Goal: Information Seeking & Learning: Learn about a topic

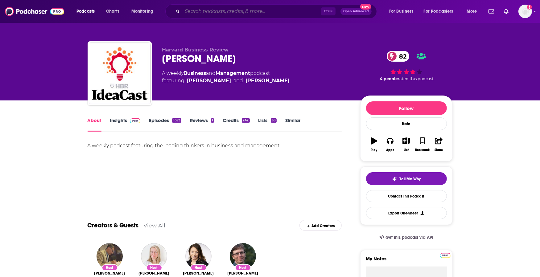
click at [221, 13] on input "Search podcasts, credits, & more..." at bounding box center [251, 11] width 139 height 10
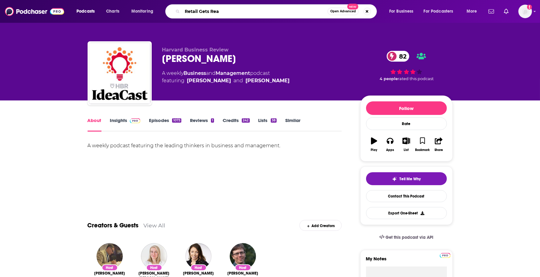
type input "Retail Gets Real"
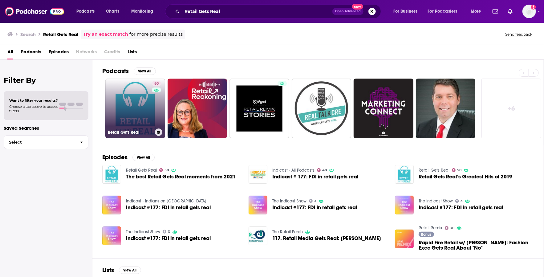
click at [129, 107] on link "50 Retail Gets Real" at bounding box center [135, 109] width 60 height 60
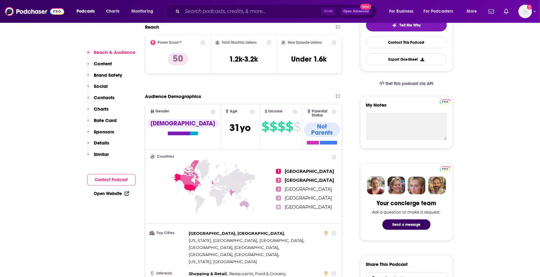
drag, startPoint x: 107, startPoint y: 98, endPoint x: 205, endPoint y: 157, distance: 114.3
click at [107, 99] on p "Contacts" at bounding box center [104, 98] width 21 height 6
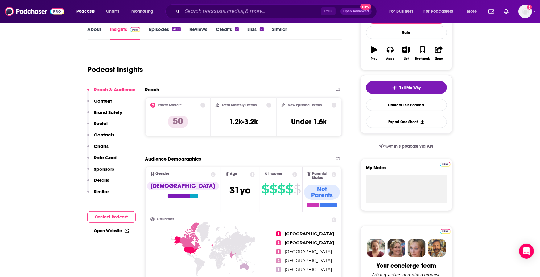
scroll to position [92, 0]
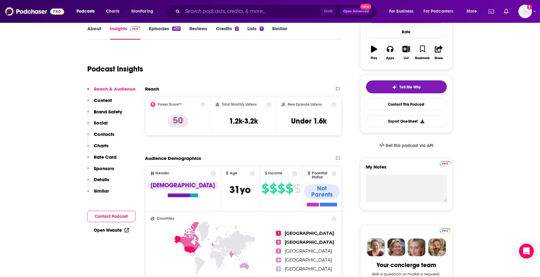
click at [89, 34] on link "About" at bounding box center [95, 33] width 14 height 14
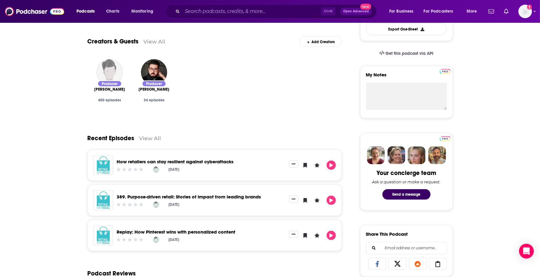
scroll to position [185, 0]
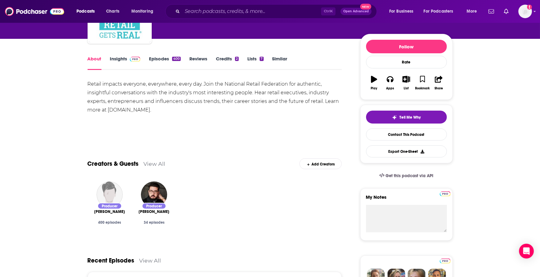
click at [115, 60] on link "Insights" at bounding box center [125, 63] width 31 height 14
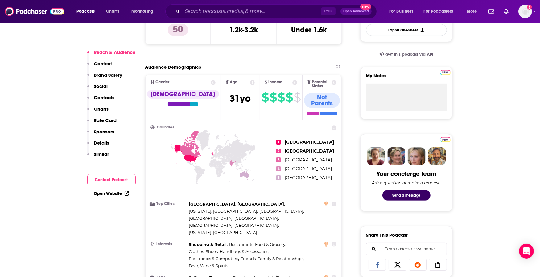
click at [110, 94] on div "Reach & Audience Content Brand Safety Social Contacts Charts Rate Card Sponsors…" at bounding box center [111, 105] width 48 height 113
click at [110, 95] on p "Contacts" at bounding box center [104, 98] width 21 height 6
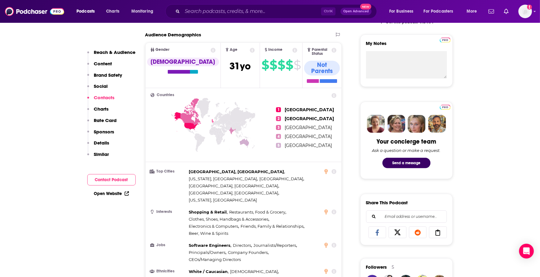
click at [110, 96] on p "Contacts" at bounding box center [104, 98] width 21 height 6
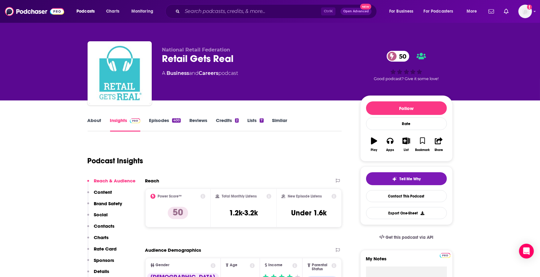
click at [95, 125] on link "About" at bounding box center [95, 124] width 14 height 14
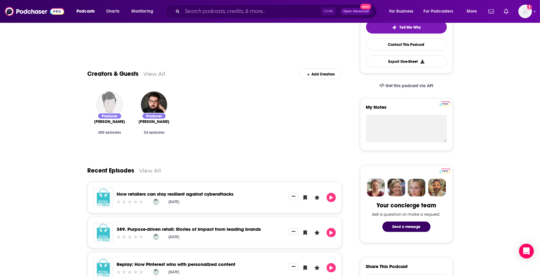
scroll to position [152, 0]
click at [108, 122] on span "[PERSON_NAME]" at bounding box center [109, 121] width 31 height 5
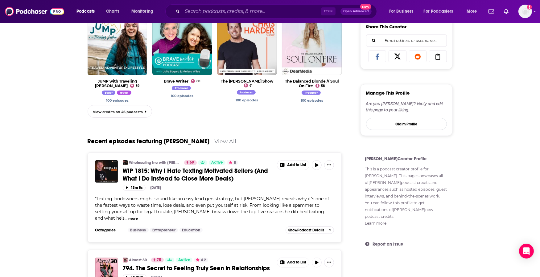
scroll to position [308, 0]
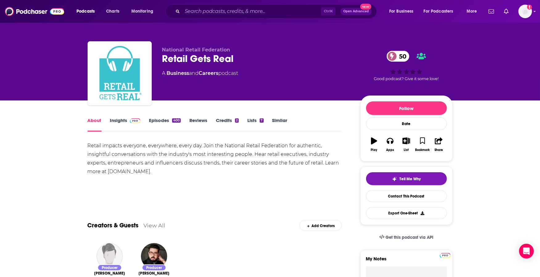
click at [119, 120] on link "Insights" at bounding box center [125, 124] width 31 height 14
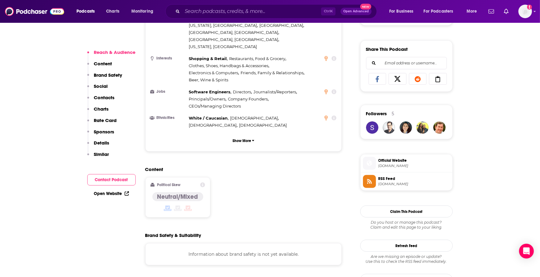
scroll to position [369, 0]
click at [231, 13] on input "Search podcasts, credits, & more..." at bounding box center [251, 11] width 139 height 10
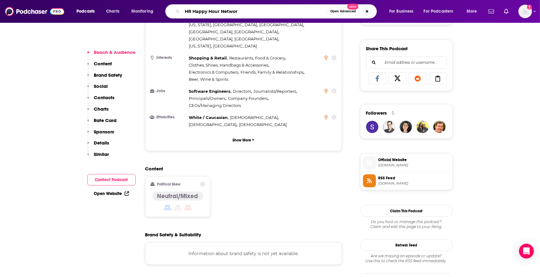
type input "HR Happy Hour Network"
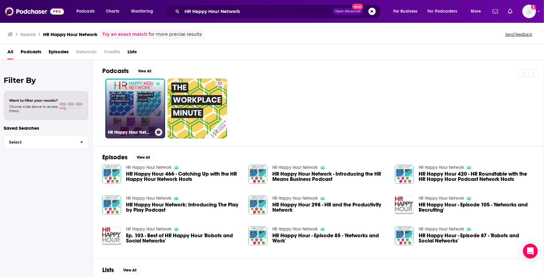
click at [146, 114] on link "HR Happy Hour Network" at bounding box center [135, 109] width 60 height 60
